Goal: Navigation & Orientation: Find specific page/section

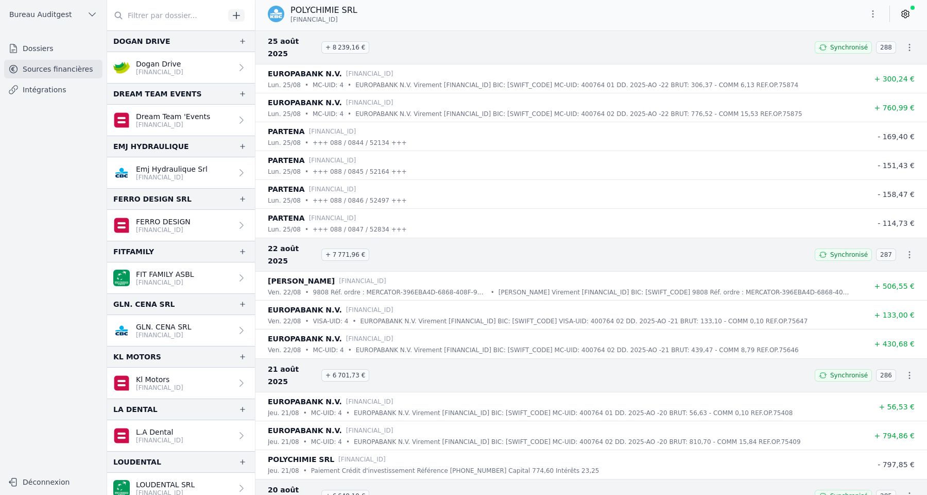
click at [91, 13] on icon "button" at bounding box center [92, 14] width 10 height 10
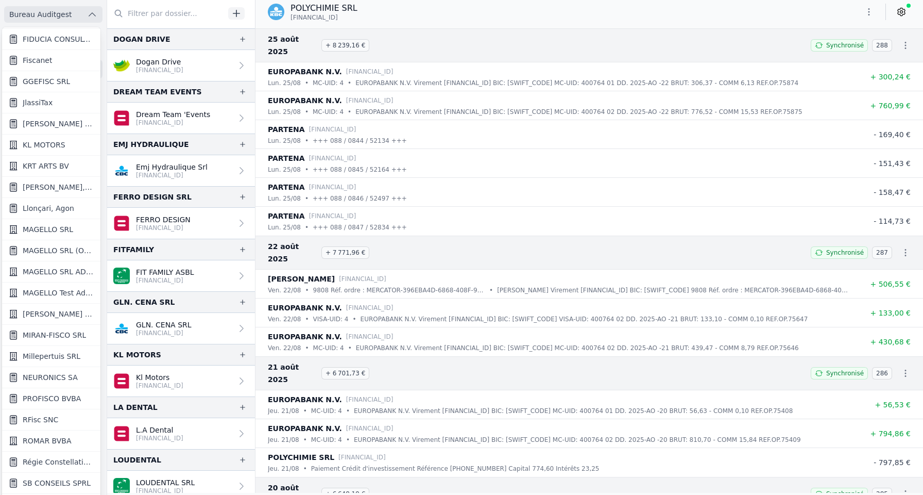
scroll to position [633, 0]
click at [52, 335] on span "MIRAN-FISCO SRL" at bounding box center [54, 334] width 63 height 10
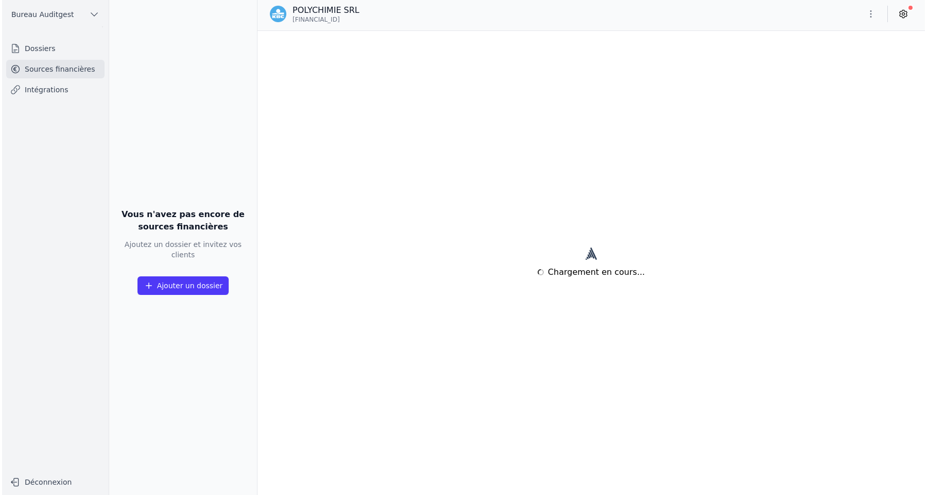
scroll to position [0, 0]
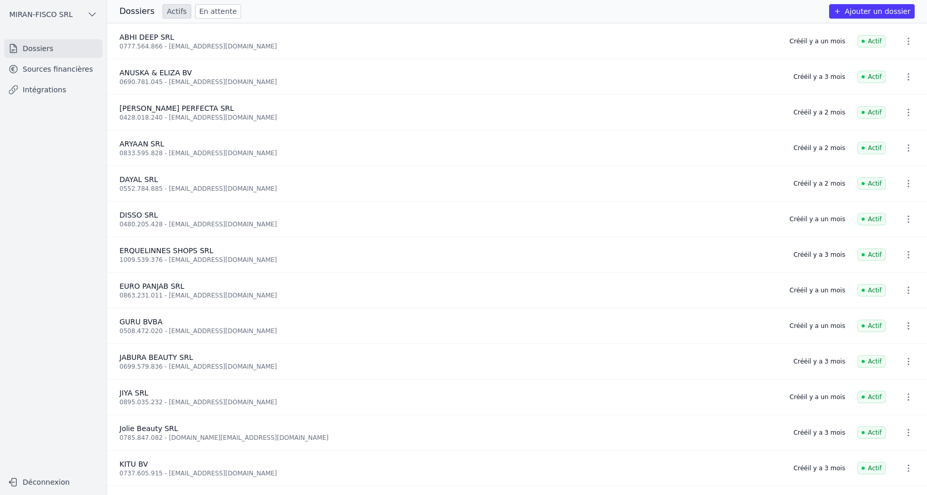
click at [54, 72] on link "Sources financières" at bounding box center [53, 69] width 98 height 19
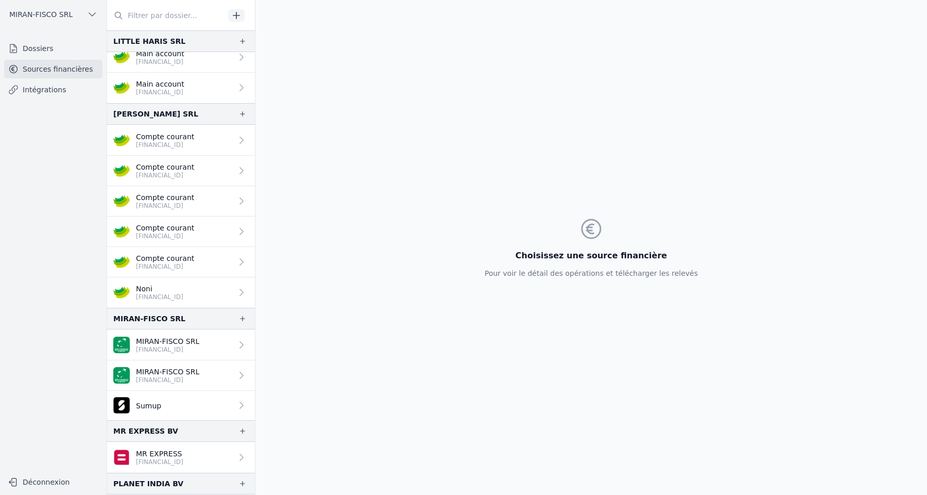
scroll to position [668, 0]
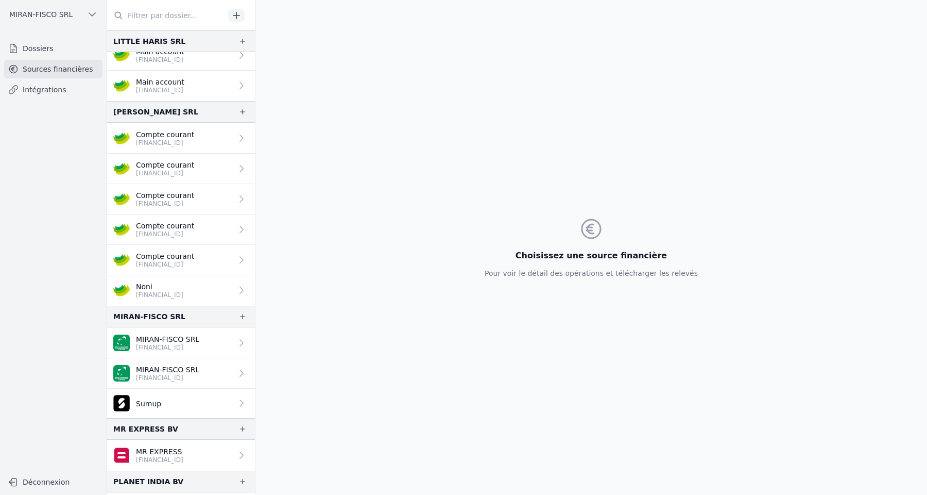
click at [214, 257] on link "Compte courant [FINANCIAL_ID]" at bounding box center [181, 260] width 148 height 30
